Goal: Task Accomplishment & Management: Manage account settings

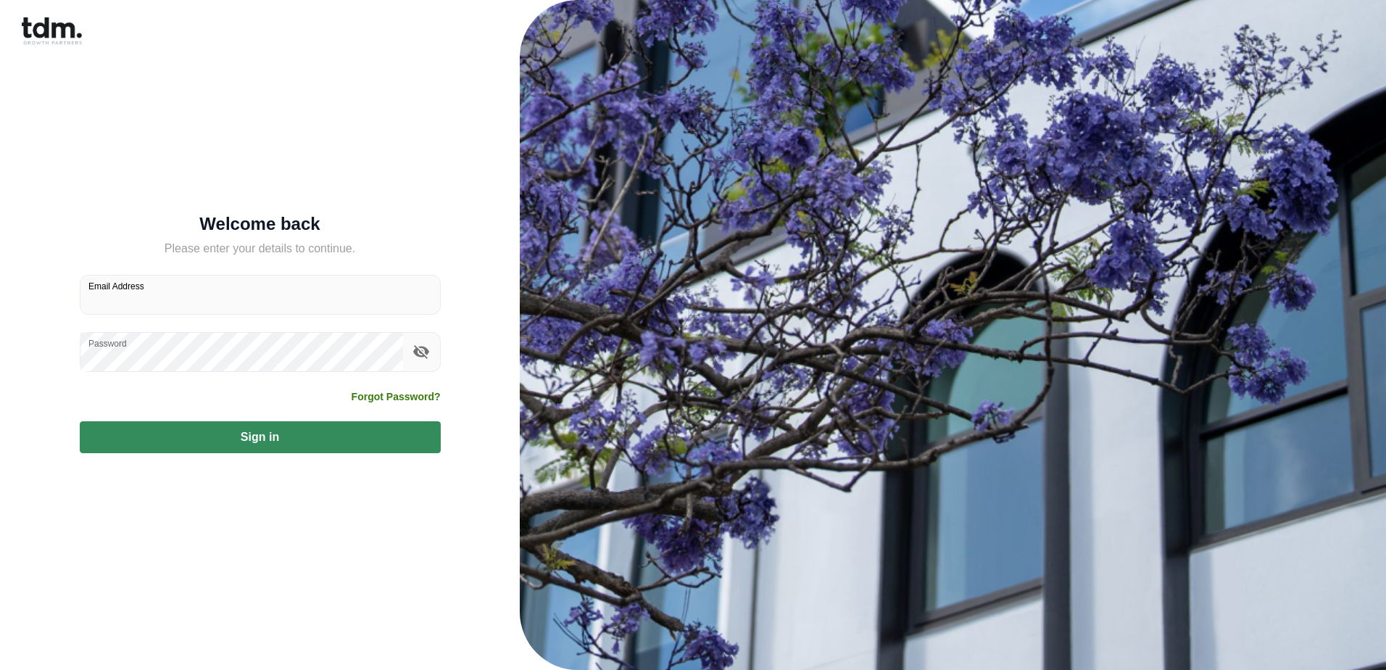
click at [284, 304] on input "Email Address" at bounding box center [260, 295] width 360 height 38
type input "**********"
click at [207, 433] on button "Sign in" at bounding box center [260, 437] width 361 height 32
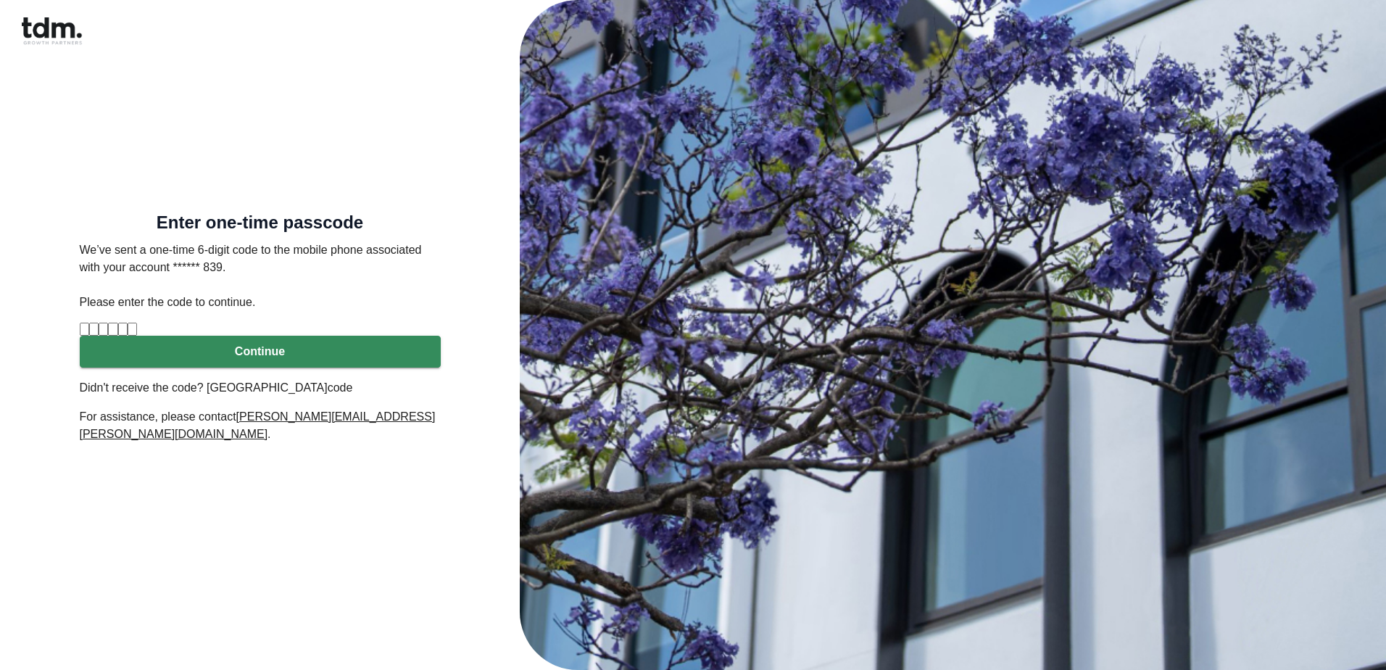
type input "*"
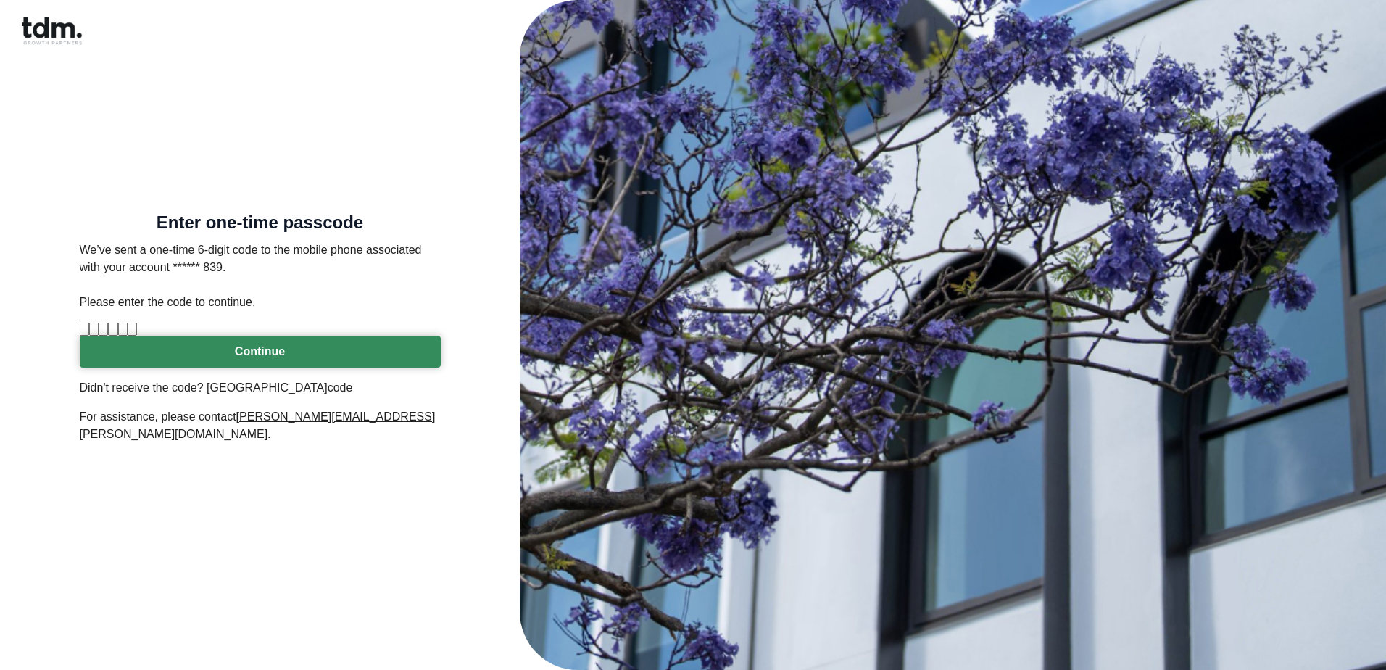
type input "*"
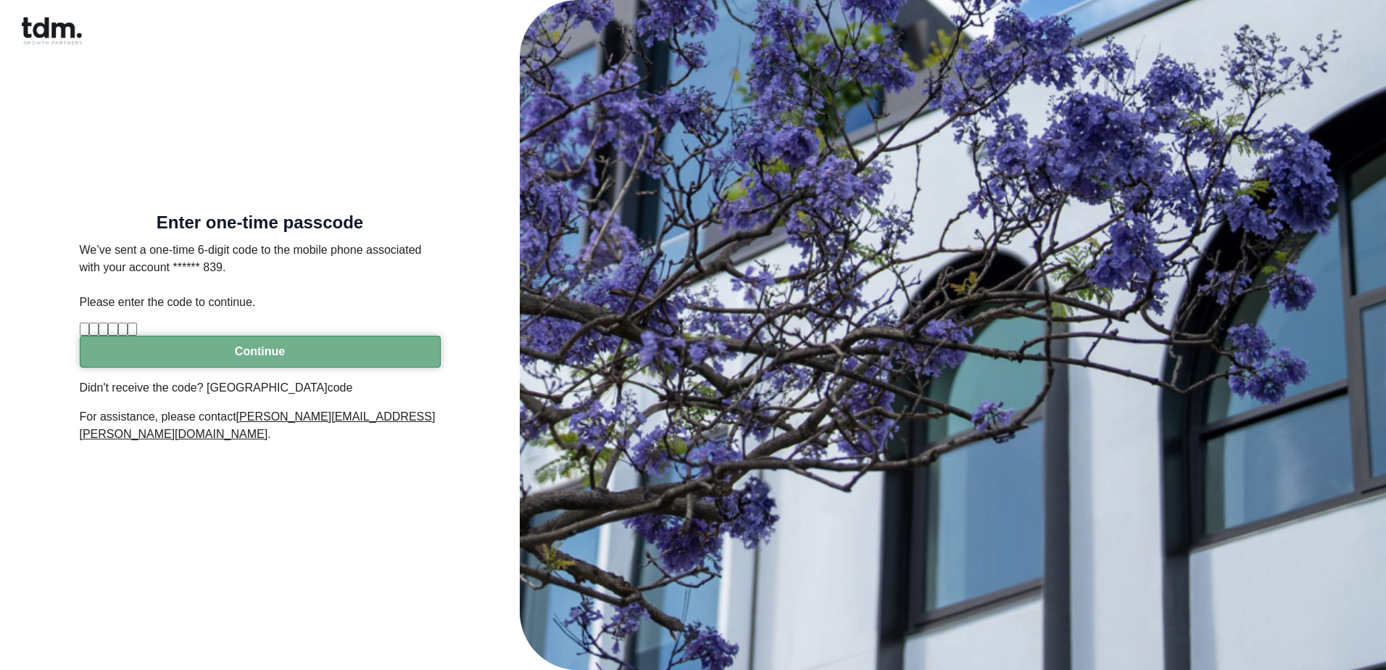
click at [237, 368] on button "Continue" at bounding box center [260, 352] width 361 height 32
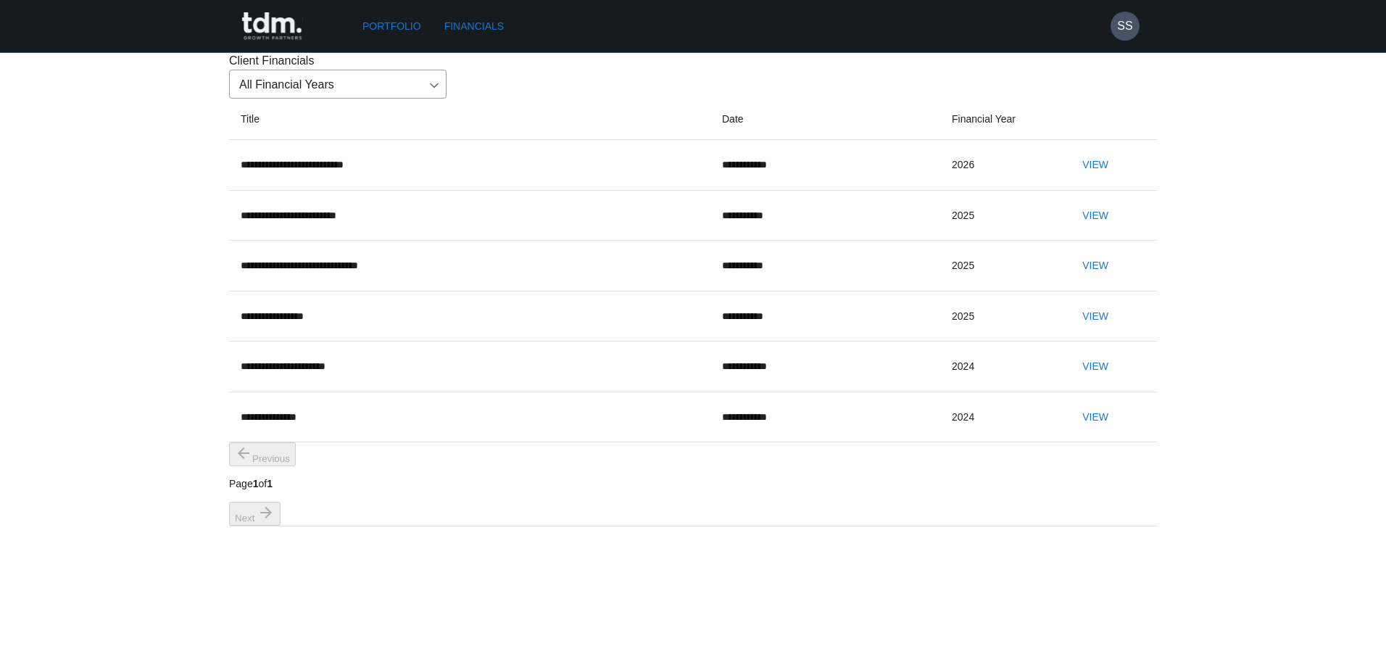
click at [1080, 178] on button "View" at bounding box center [1095, 165] width 46 height 27
click at [1130, 35] on button "SS" at bounding box center [1125, 26] width 29 height 29
click at [396, 25] on div at bounding box center [693, 335] width 1386 height 670
click at [419, 20] on link "Portfolio" at bounding box center [392, 26] width 70 height 27
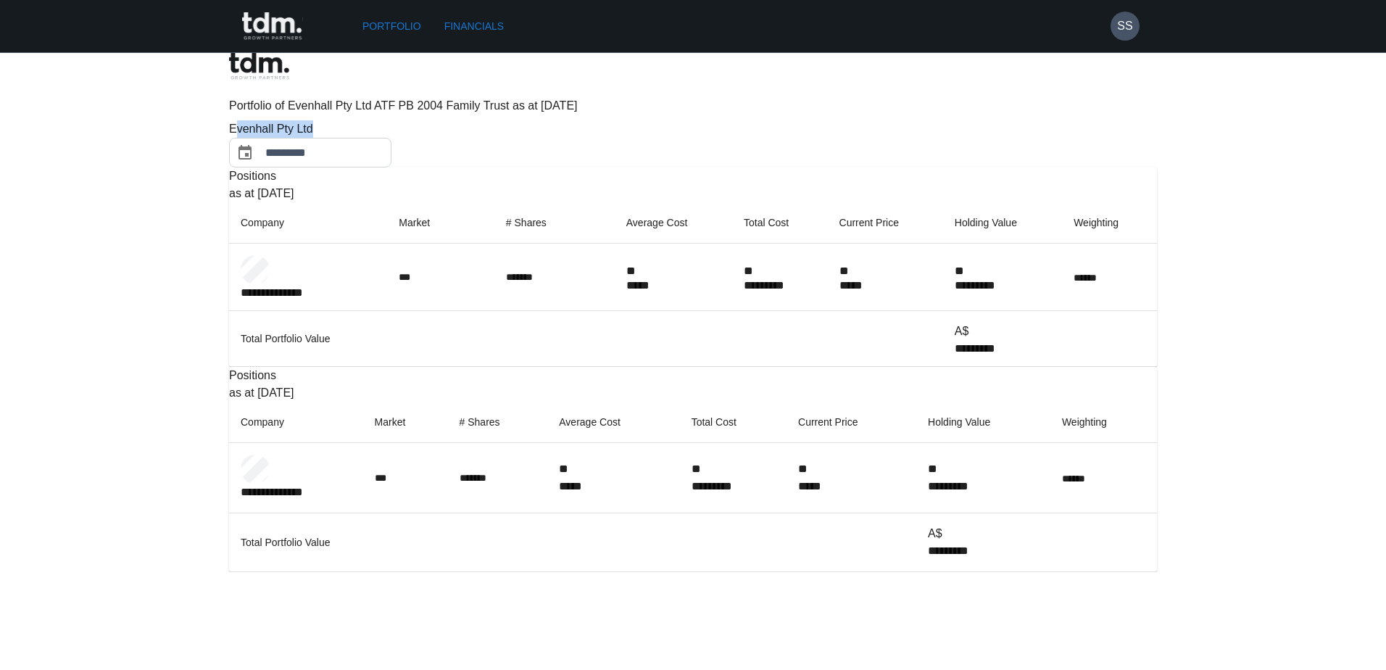
drag, startPoint x: 262, startPoint y: 94, endPoint x: 363, endPoint y: 96, distance: 100.8
click at [363, 120] on div "Evenhall Pty Ltd" at bounding box center [338, 128] width 218 height 17
drag, startPoint x: 1251, startPoint y: 182, endPoint x: 1227, endPoint y: 178, distance: 24.2
click at [1238, 180] on div "**********" at bounding box center [693, 286] width 1386 height 572
click at [1137, 23] on button "SS" at bounding box center [1125, 26] width 29 height 29
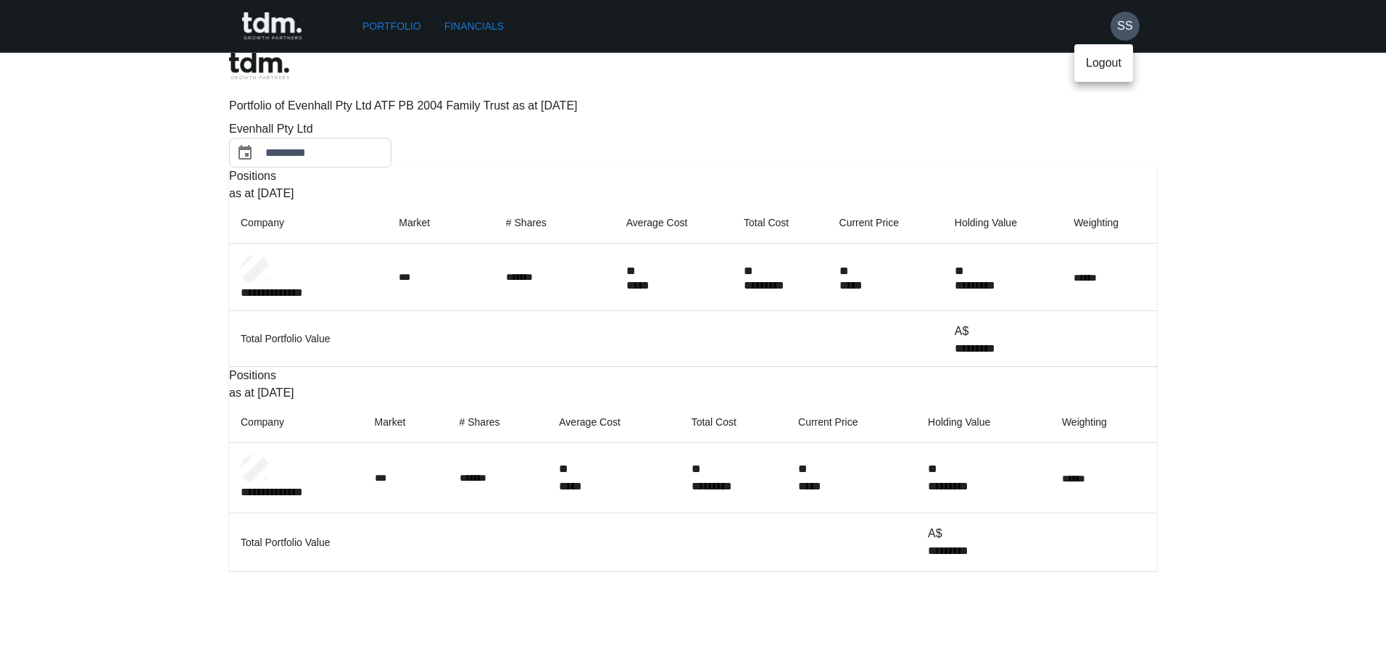
click at [1122, 57] on p "Logout" at bounding box center [1104, 62] width 36 height 17
